Goal: Transaction & Acquisition: Download file/media

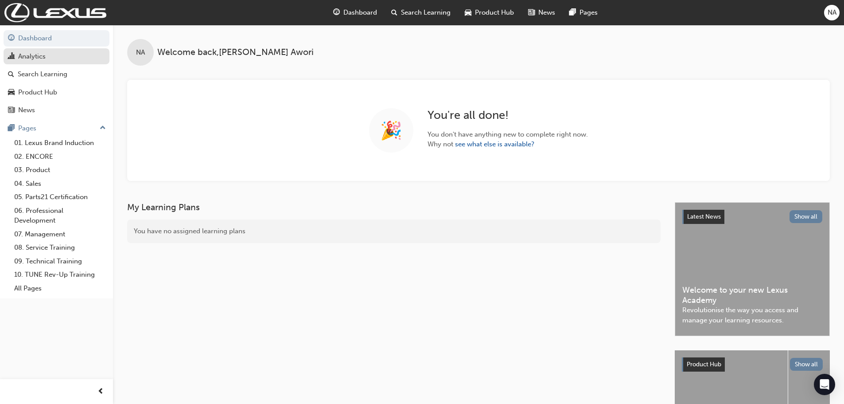
click at [41, 53] on div "Analytics" at bounding box center [31, 56] width 27 height 10
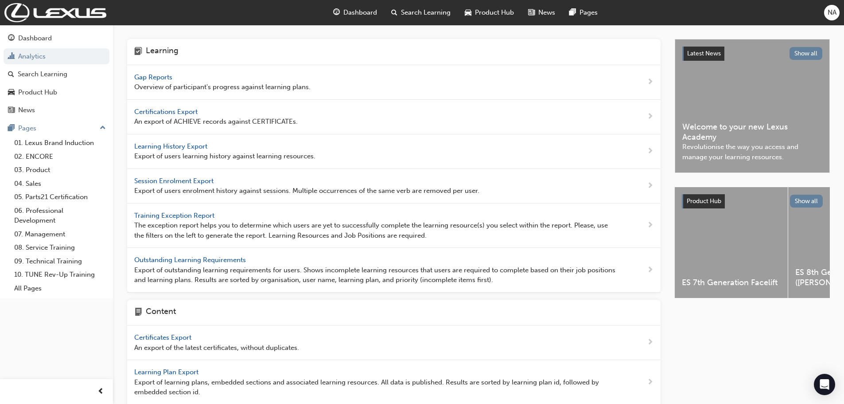
click at [150, 77] on span "Gap Reports" at bounding box center [154, 77] width 40 height 8
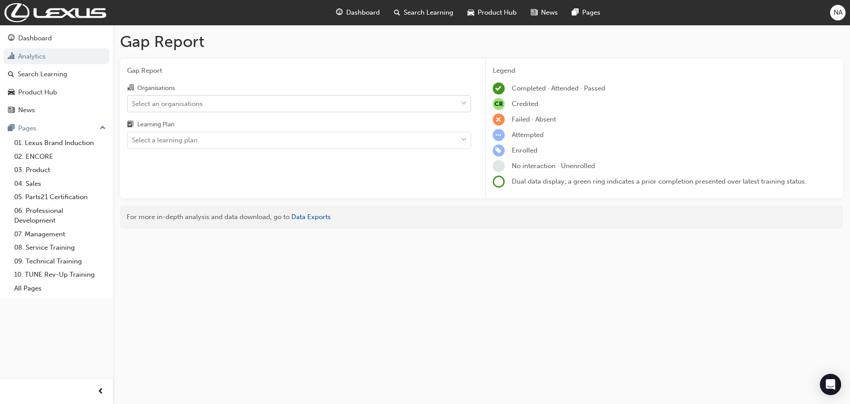
click at [330, 106] on div "Select an organisations" at bounding box center [293, 104] width 330 height 16
click at [133, 106] on input "Organisations Select an organisations" at bounding box center [132, 103] width 1 height 8
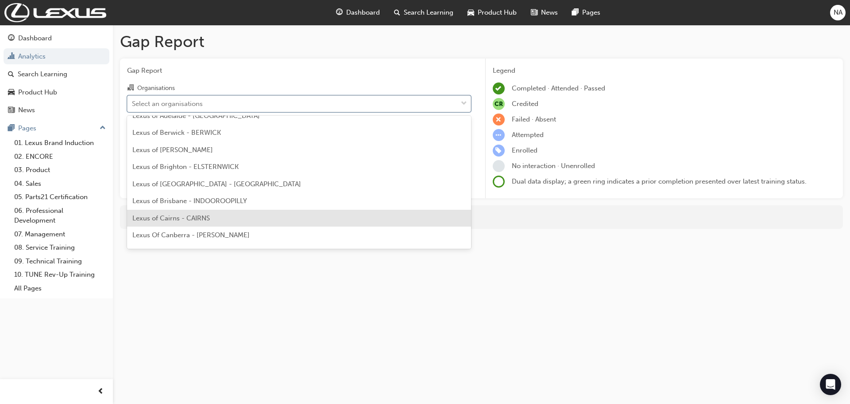
scroll to position [89, 0]
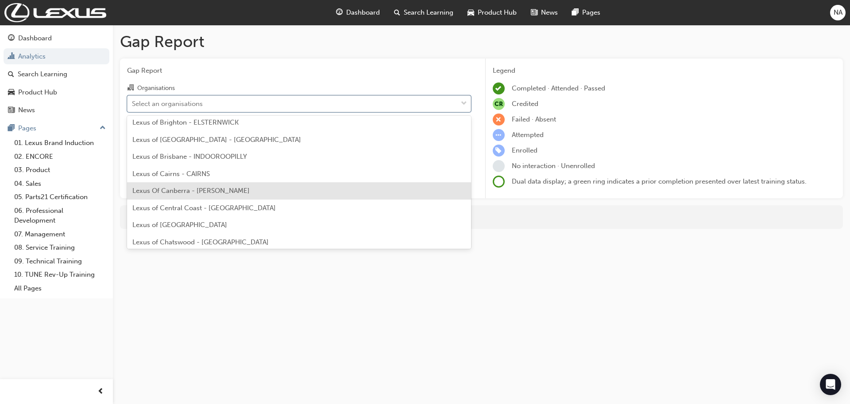
click at [232, 193] on div "Lexus Of Canberra - [PERSON_NAME]" at bounding box center [299, 190] width 344 height 17
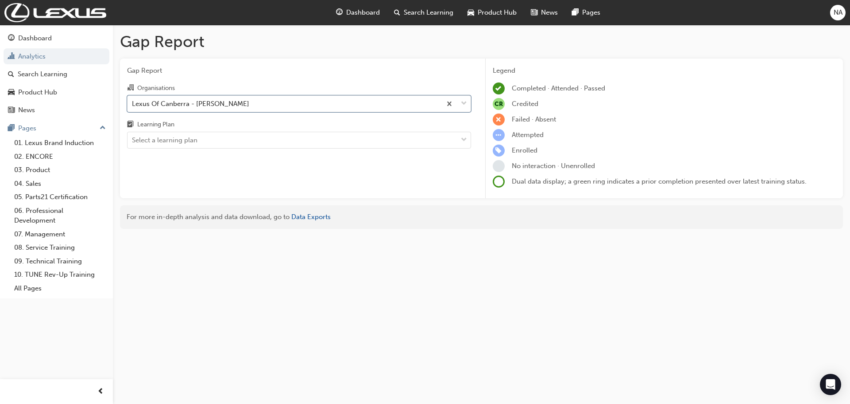
click at [272, 188] on div "Gap Report Organisations option Lexus Of Canberra - [PERSON_NAME], selected. 0 …" at bounding box center [299, 128] width 358 height 140
click at [287, 141] on div "Select a learning plan" at bounding box center [293, 140] width 330 height 16
click at [133, 141] on input "Learning Plan Select a learning plan" at bounding box center [132, 140] width 1 height 8
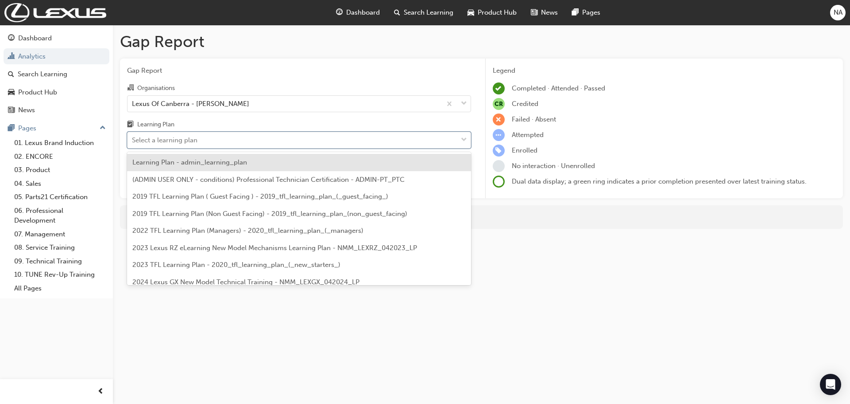
click at [352, 77] on div "Gap Report Organisations Lexus Of Canberra - [PERSON_NAME] Learning Plan option…" at bounding box center [299, 128] width 358 height 140
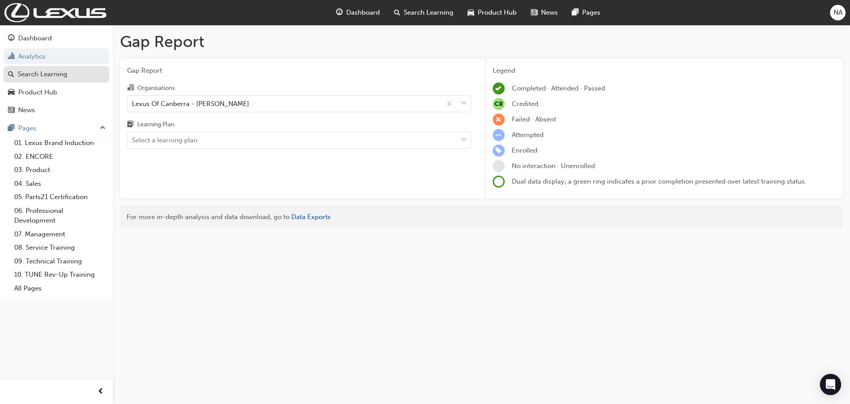
click at [58, 77] on div "Search Learning" at bounding box center [43, 74] width 50 height 10
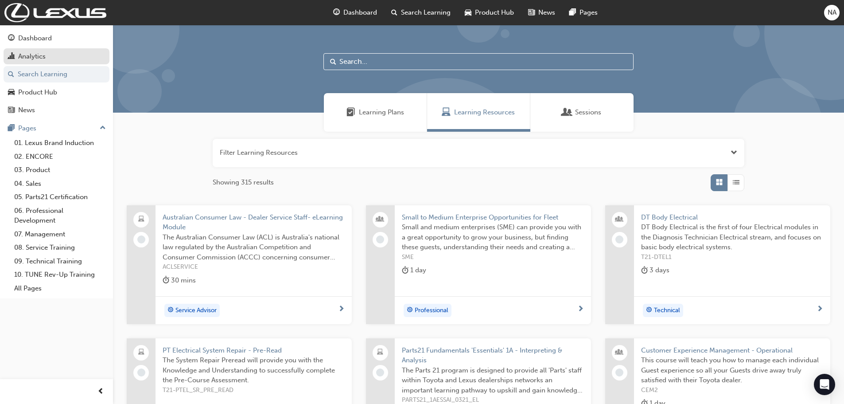
click at [54, 54] on div "Analytics" at bounding box center [56, 56] width 97 height 11
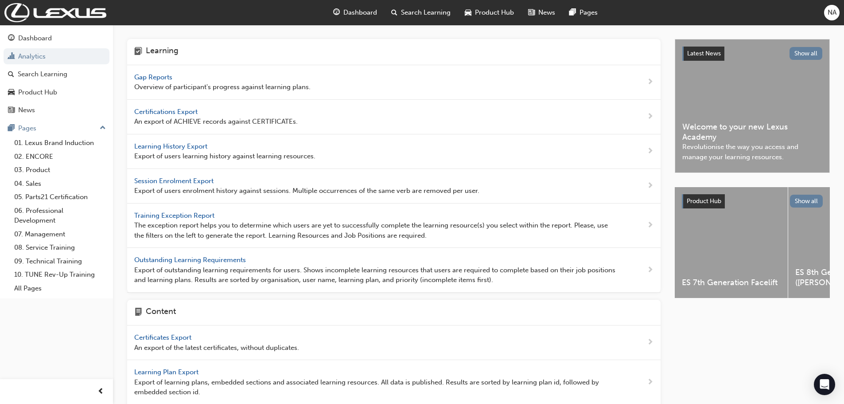
click at [191, 144] on span "Learning History Export" at bounding box center [171, 146] width 75 height 8
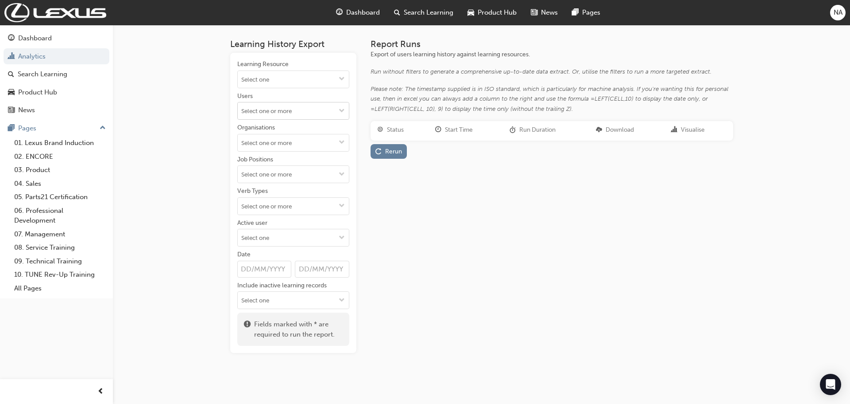
click at [338, 112] on button "Users" at bounding box center [342, 110] width 14 height 17
click at [338, 112] on button "Users No results, type at least 2 characters of family name" at bounding box center [342, 110] width 14 height 17
click at [341, 236] on span "down-icon" at bounding box center [342, 238] width 6 height 8
click at [318, 255] on li "Active users" at bounding box center [293, 254] width 112 height 17
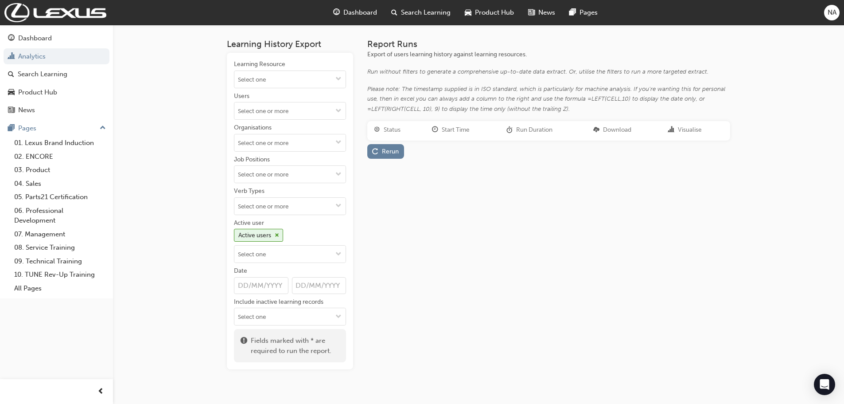
click at [375, 235] on div "Report Runs Export of users learning history against learning resources. Run wi…" at bounding box center [548, 204] width 363 height 330
click at [330, 146] on input "Organisations" at bounding box center [289, 142] width 111 height 17
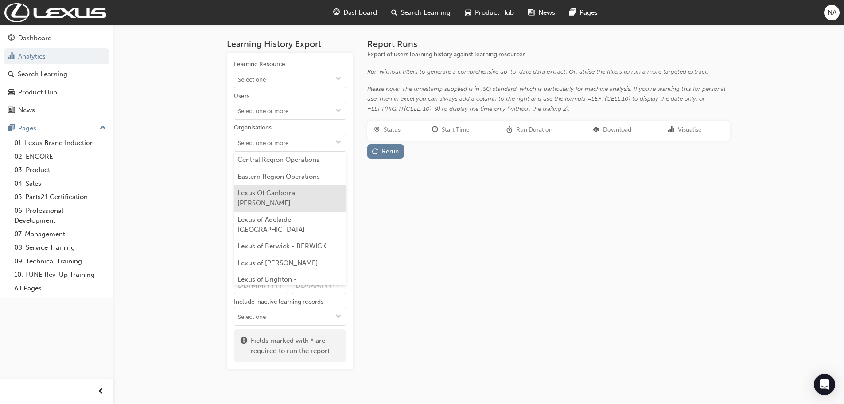
click at [307, 191] on li "Lexus Of Canberra - [PERSON_NAME]" at bounding box center [290, 198] width 112 height 27
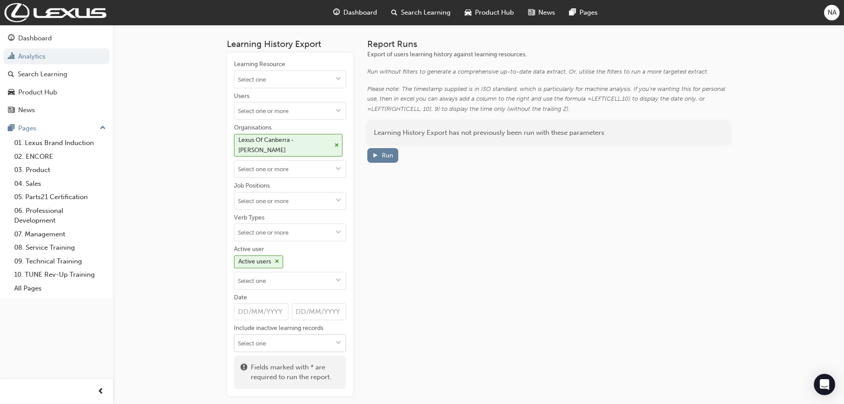
click at [336, 339] on span "down-icon" at bounding box center [338, 343] width 6 height 8
click at [366, 312] on div "Learning History Export Learning Resource Users Organisations Lexus Of Canberra…" at bounding box center [478, 210] width 503 height 371
click at [324, 192] on input "Job Positions" at bounding box center [289, 200] width 111 height 17
click at [375, 217] on div "Report Runs Export of users learning history against learning resources. Run wi…" at bounding box center [548, 217] width 363 height 357
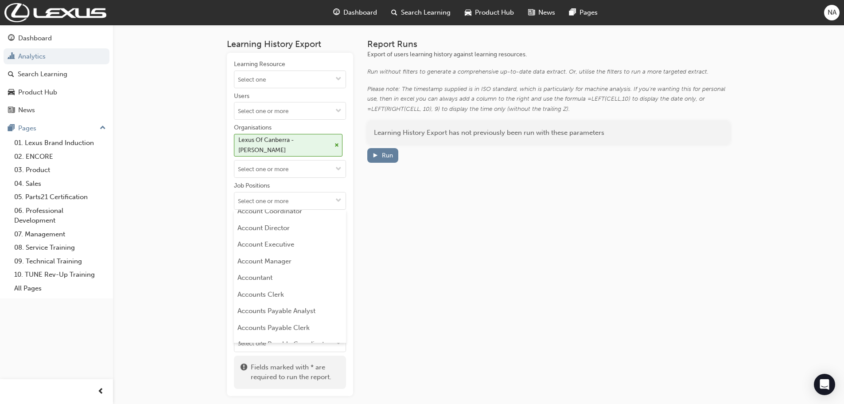
scroll to position [0, 0]
click at [384, 147] on div "Learning History Export has not previously been run with these parameters Run" at bounding box center [548, 142] width 363 height 42
click at [384, 154] on div "Run" at bounding box center [387, 155] width 11 height 8
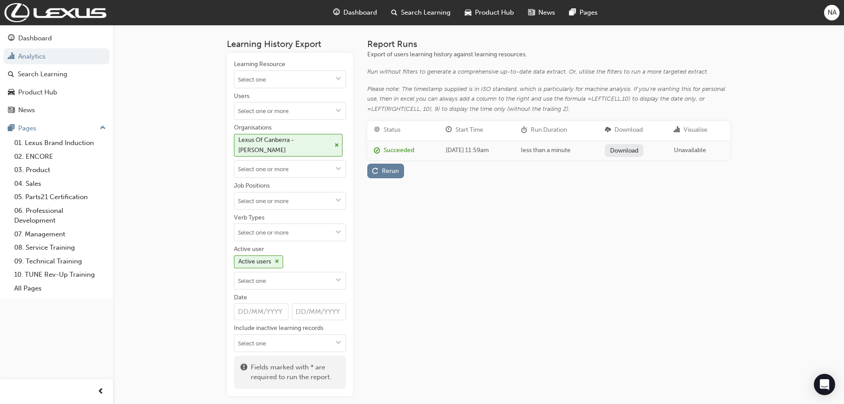
click at [635, 154] on link "Download" at bounding box center [624, 150] width 39 height 13
